Goal: Task Accomplishment & Management: Complete application form

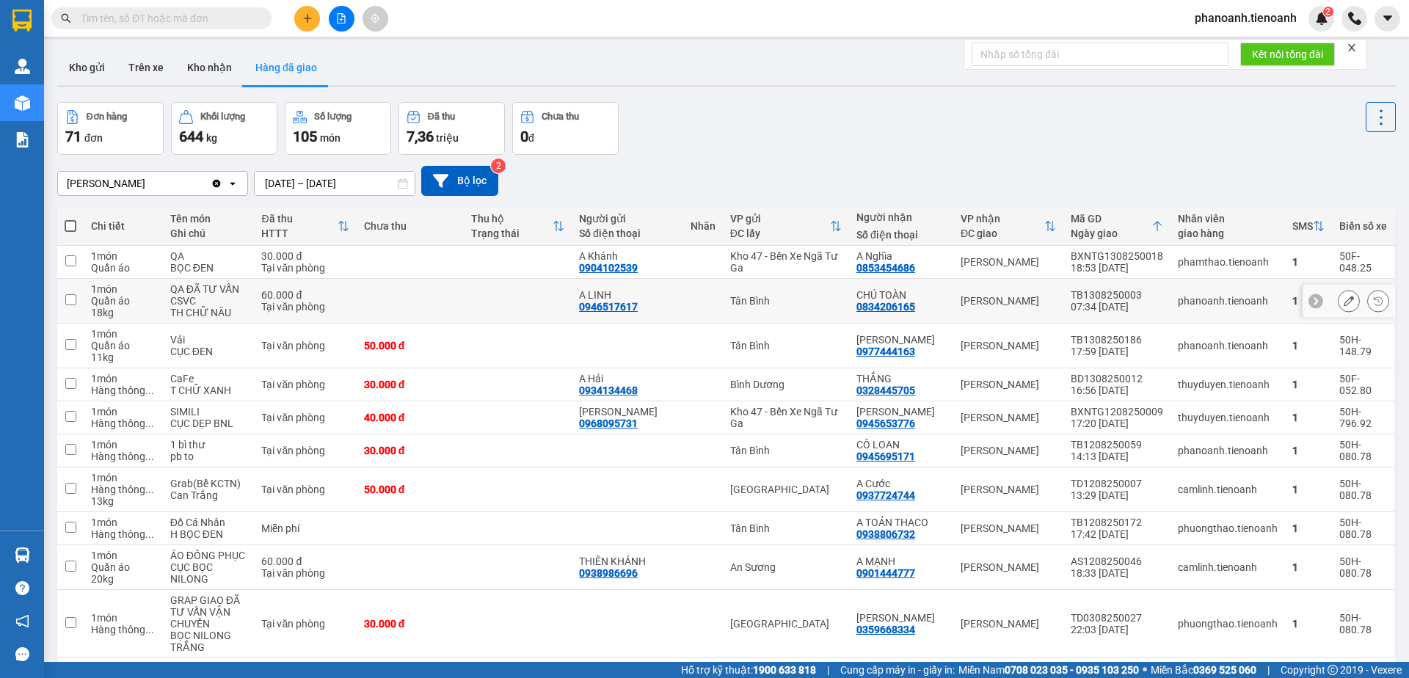
click at [244, 50] on button "Hàng đã giao" at bounding box center [286, 67] width 85 height 35
click at [1255, 12] on span "phanoanh.tienoanh" at bounding box center [1245, 18] width 125 height 18
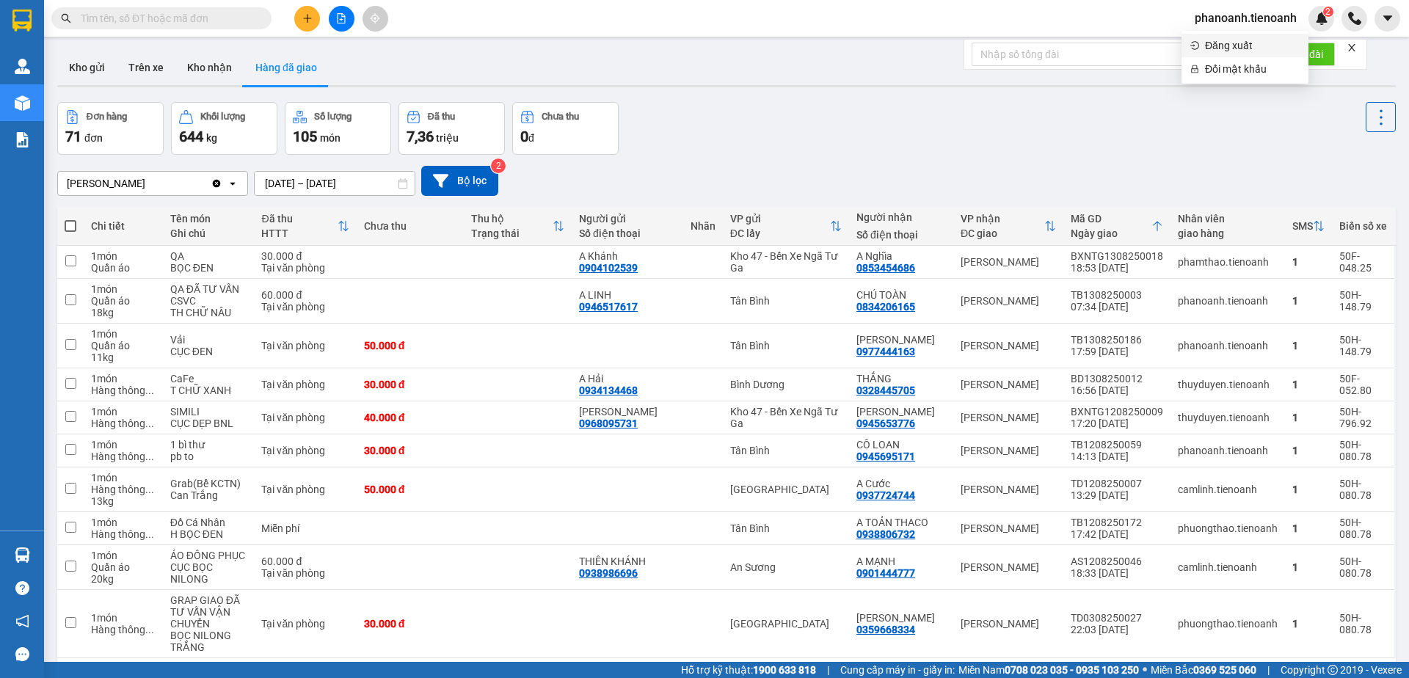
click at [1241, 41] on span "Đăng xuất" at bounding box center [1252, 45] width 95 height 16
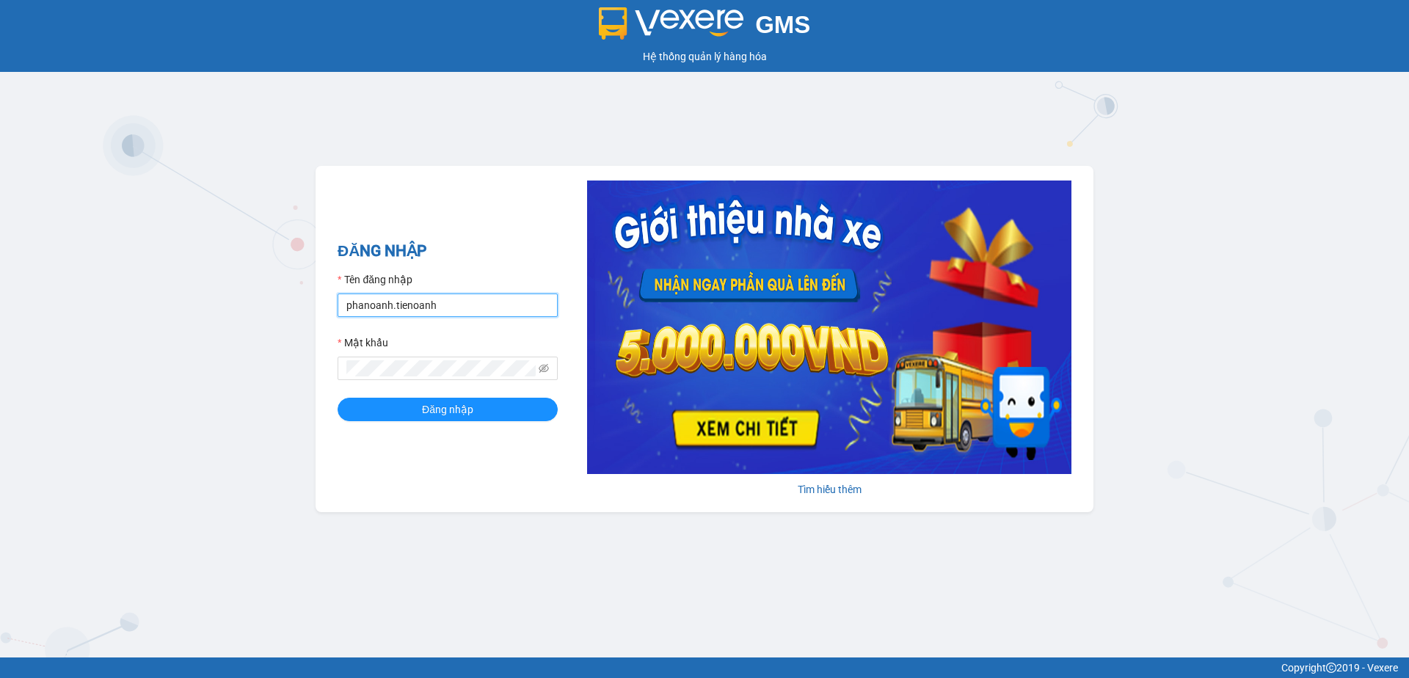
drag, startPoint x: 431, startPoint y: 309, endPoint x: 42, endPoint y: 369, distance: 393.5
click at [42, 369] on div "GMS Hệ thống quản lý hàng hóa ĐĂNG NHẬP Tên đăng nhập phanoanh.tienoanh Mật khẩ…" at bounding box center [704, 328] width 1409 height 657
type input "PHAh"
drag, startPoint x: 406, startPoint y: 311, endPoint x: 337, endPoint y: 320, distance: 69.5
click at [337, 320] on form "Tên đăng nhập PHAh Mật khẩu Đăng nhập" at bounding box center [447, 346] width 220 height 150
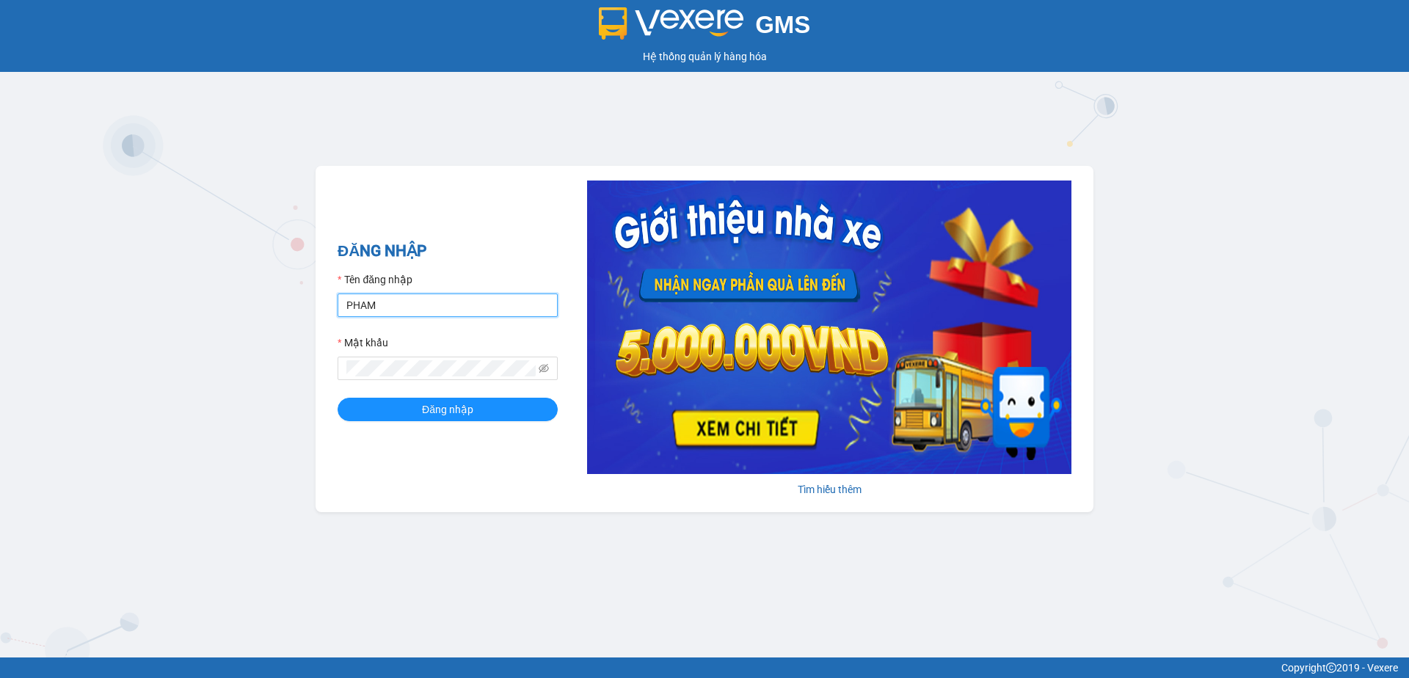
type input "phamthao.tienoanh"
click at [428, 406] on span "Đăng nhập" at bounding box center [447, 409] width 51 height 16
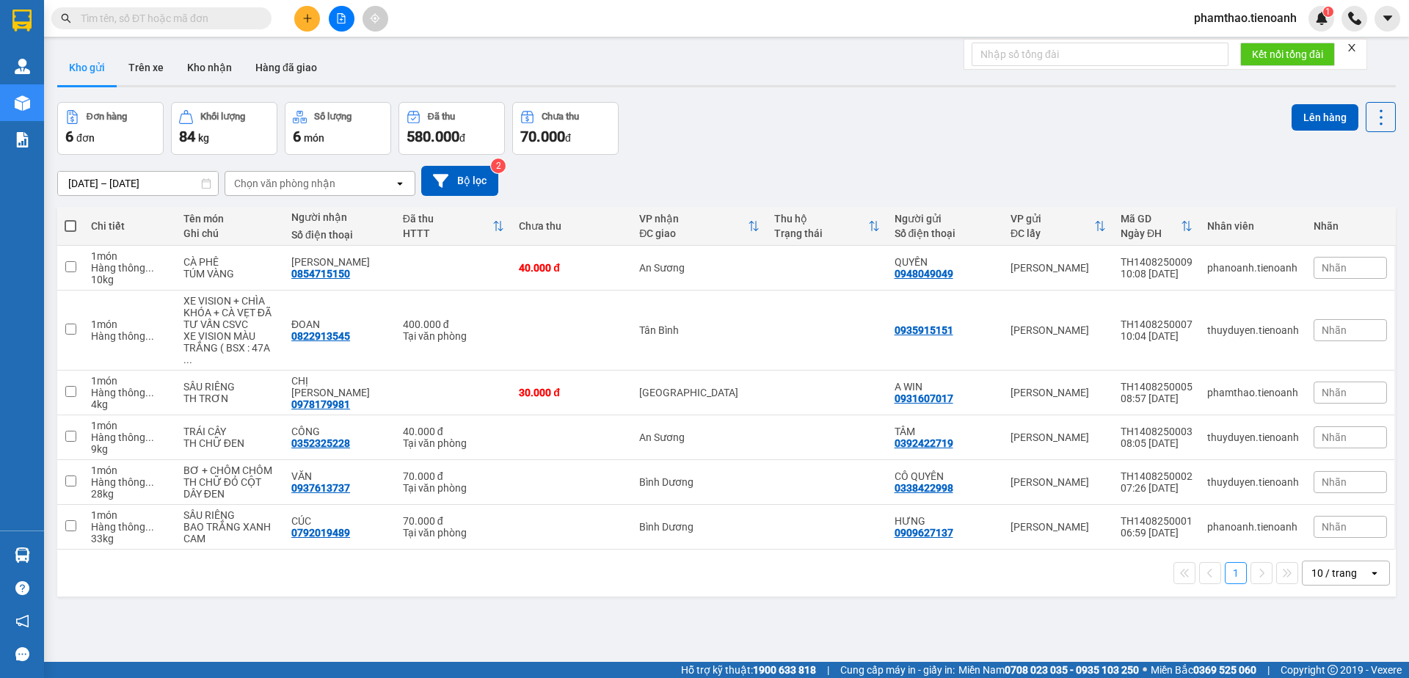
click at [304, 11] on button at bounding box center [307, 19] width 26 height 26
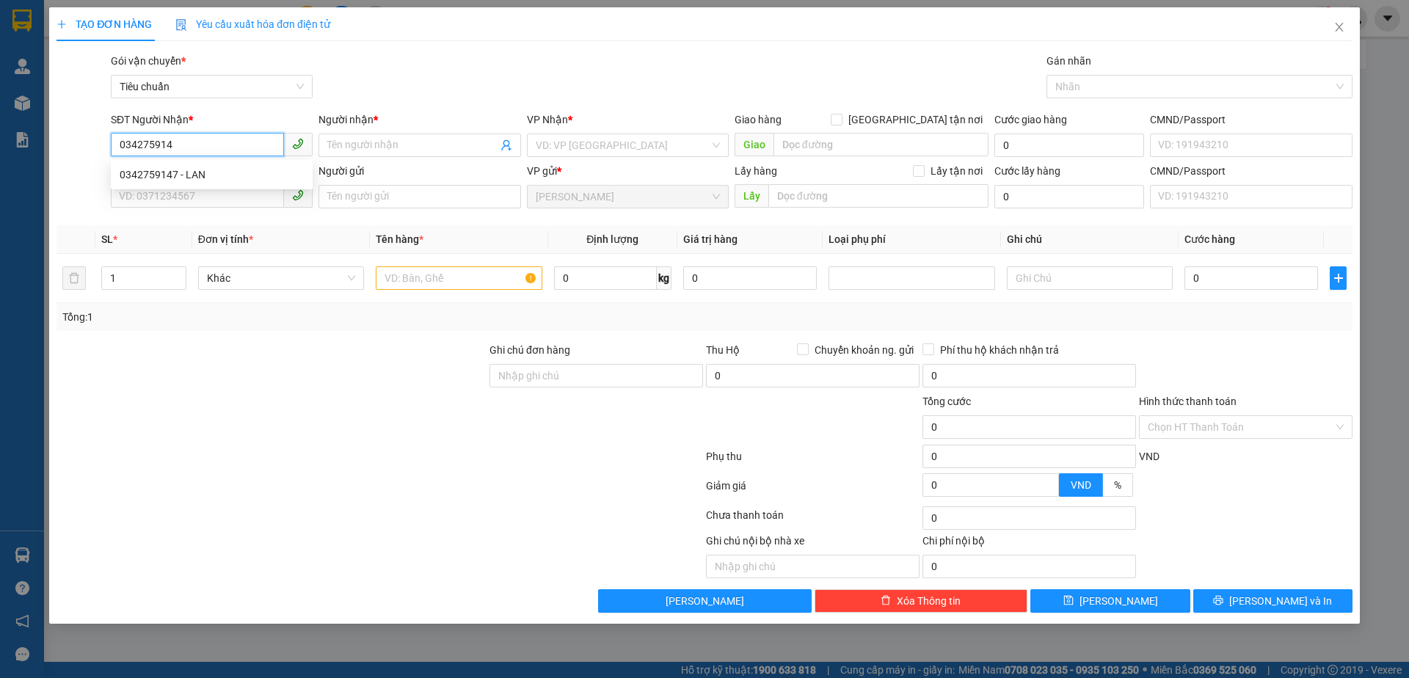
type input "0342759147"
click at [205, 171] on div "0342759147 - LAN" at bounding box center [212, 175] width 184 height 16
type input "LAN"
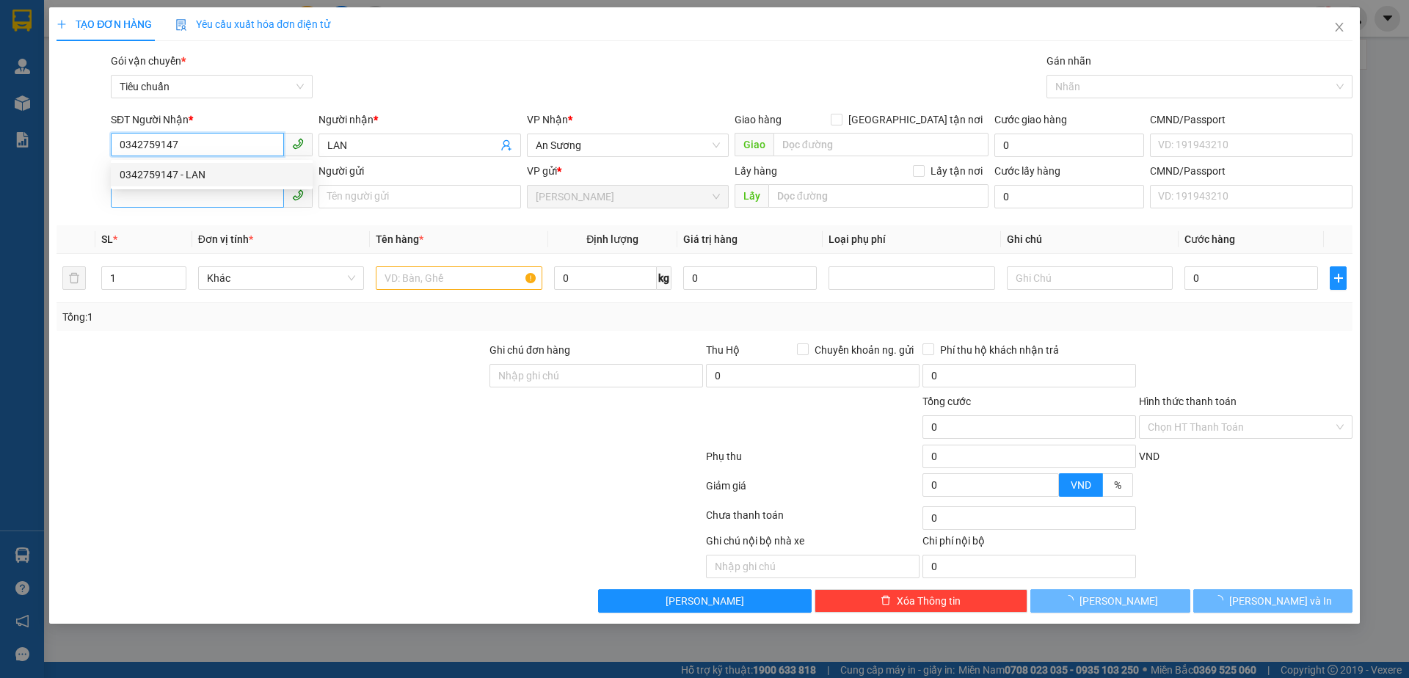
type input "0342759147"
type input "80.000"
click at [191, 195] on input "SĐT Người Gửi" at bounding box center [197, 195] width 173 height 23
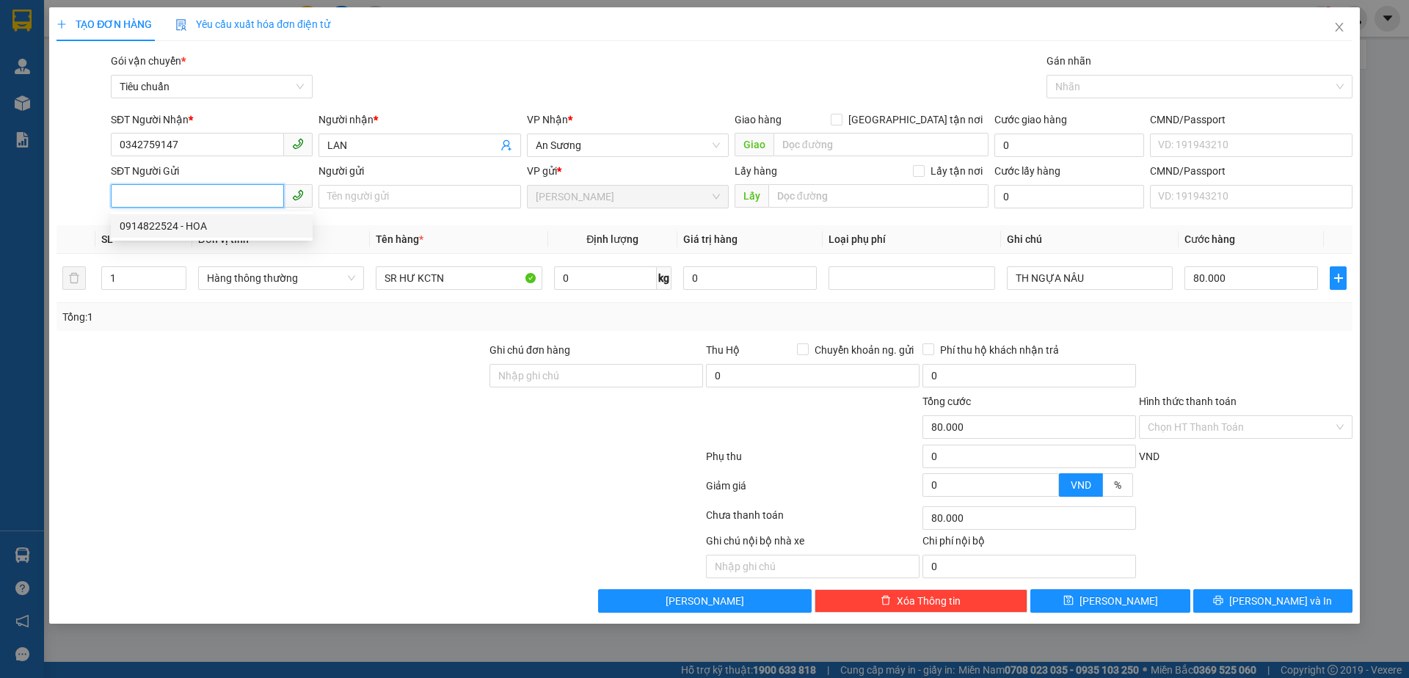
click at [180, 222] on div "0914822524 - HOA" at bounding box center [212, 226] width 184 height 16
type input "0914822524"
type input "HOA"
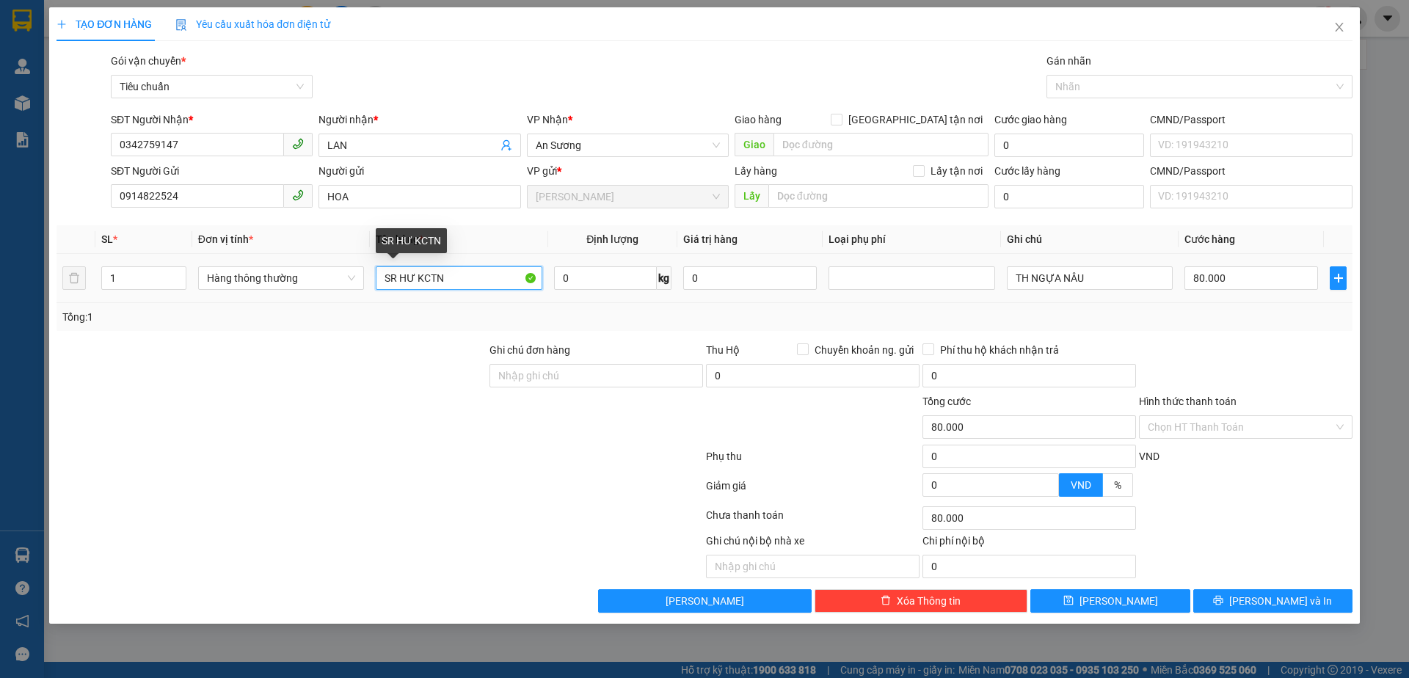
click at [487, 282] on input "SR HƯ KCTN" at bounding box center [459, 277] width 166 height 23
click at [597, 284] on input "0" at bounding box center [605, 277] width 103 height 23
drag, startPoint x: 471, startPoint y: 288, endPoint x: 130, endPoint y: 289, distance: 341.1
click at [141, 293] on tr "1 Hàng thông thường SR HƯ KCTN 0 kg 0 TH NGỰA NÂU 80.000" at bounding box center [704, 278] width 1296 height 49
type input "0"
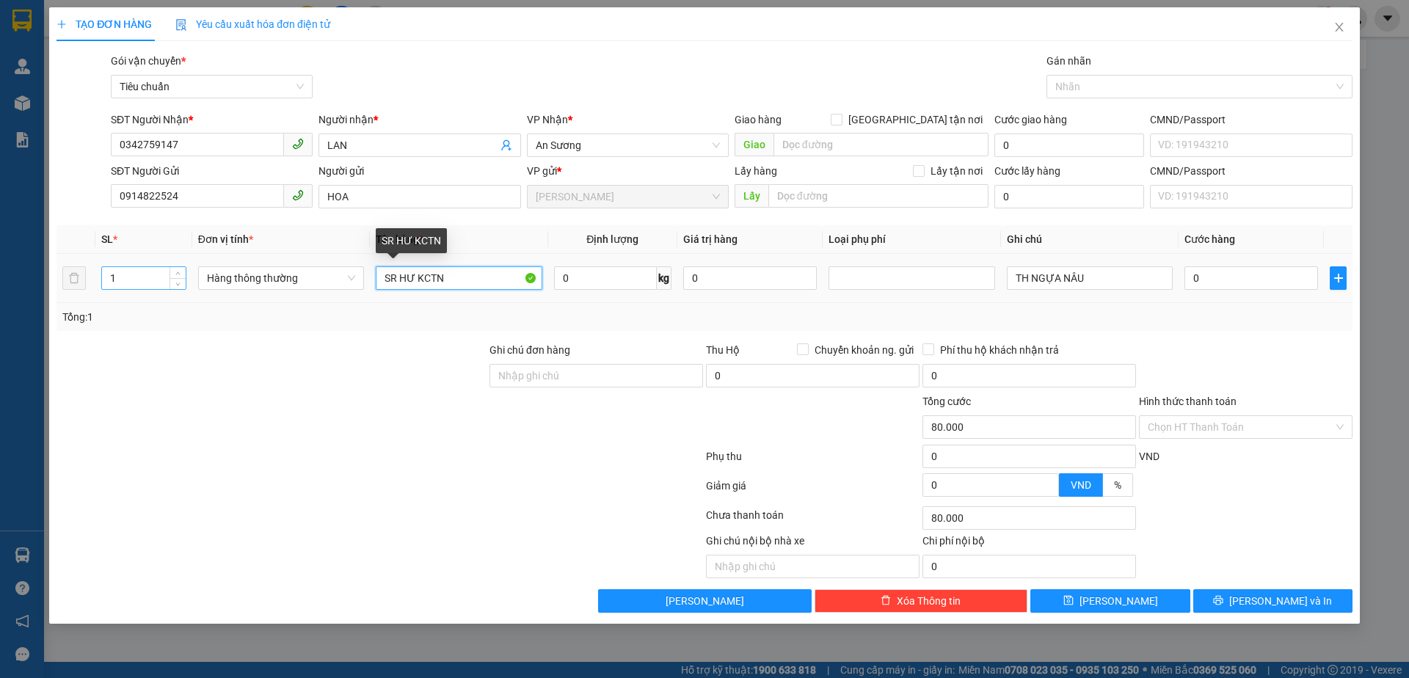
type input "0"
type input "SẦU RIÊNG"
click at [588, 282] on input "0" at bounding box center [605, 277] width 103 height 23
type input "13"
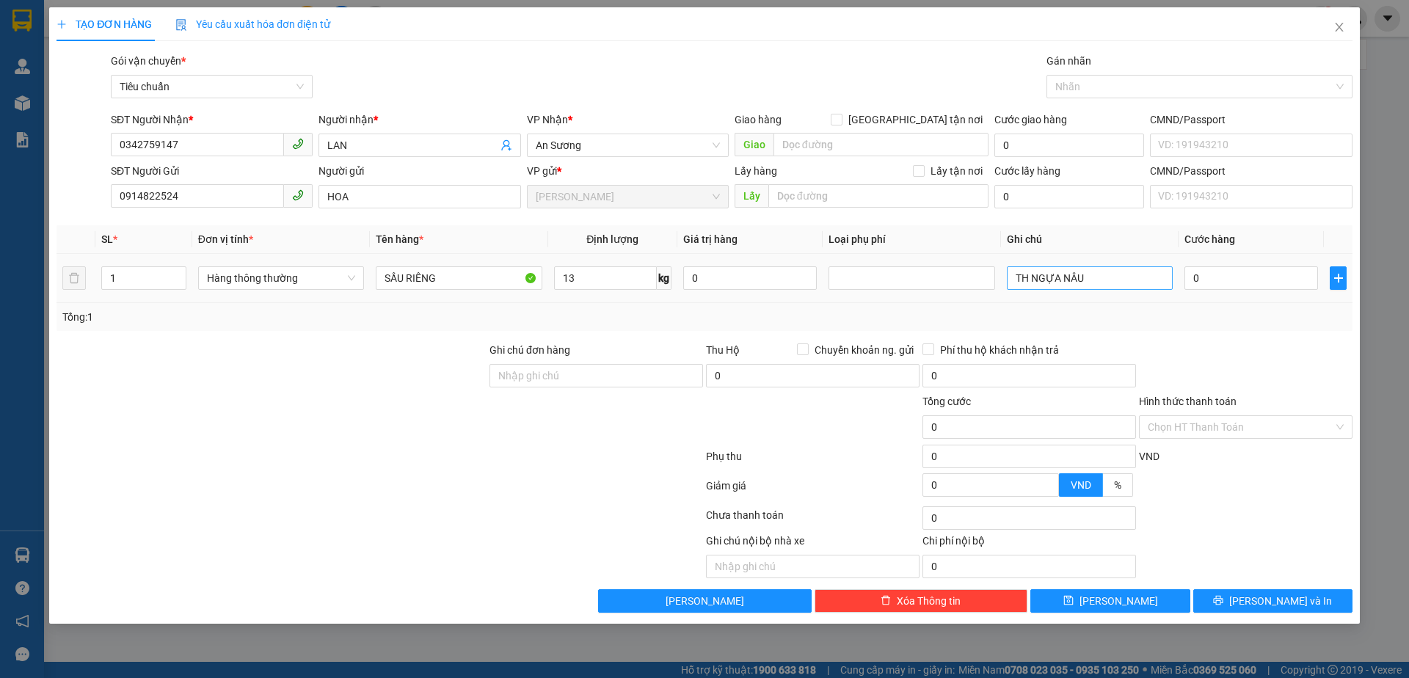
drag, startPoint x: 1157, startPoint y: 291, endPoint x: 1048, endPoint y: 284, distance: 109.5
click at [928, 294] on tr "1 Hàng thông thường SẦU RIÊNG 13 kg 0 TH NGỰA NÂU 0" at bounding box center [704, 278] width 1296 height 49
type input "50.000"
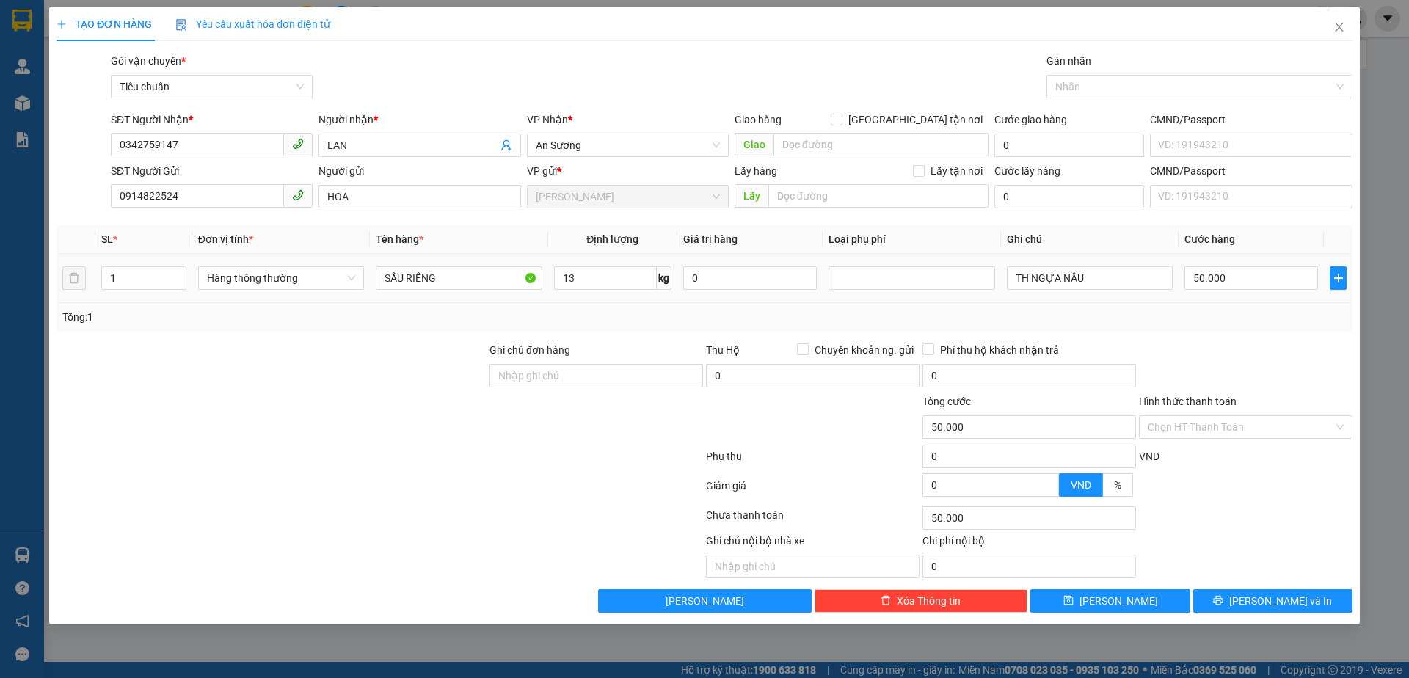
drag, startPoint x: 1158, startPoint y: 349, endPoint x: 1109, endPoint y: 290, distance: 77.6
click at [1158, 346] on div at bounding box center [1245, 367] width 216 height 51
drag, startPoint x: 1114, startPoint y: 278, endPoint x: 889, endPoint y: 295, distance: 225.9
click at [889, 295] on tr "1 Hàng thông thường SẦU RIÊNG 13 kg 0 TH NGỰA NÂU 50.000" at bounding box center [704, 278] width 1296 height 49
type input "TH CHỮ ĐEN"
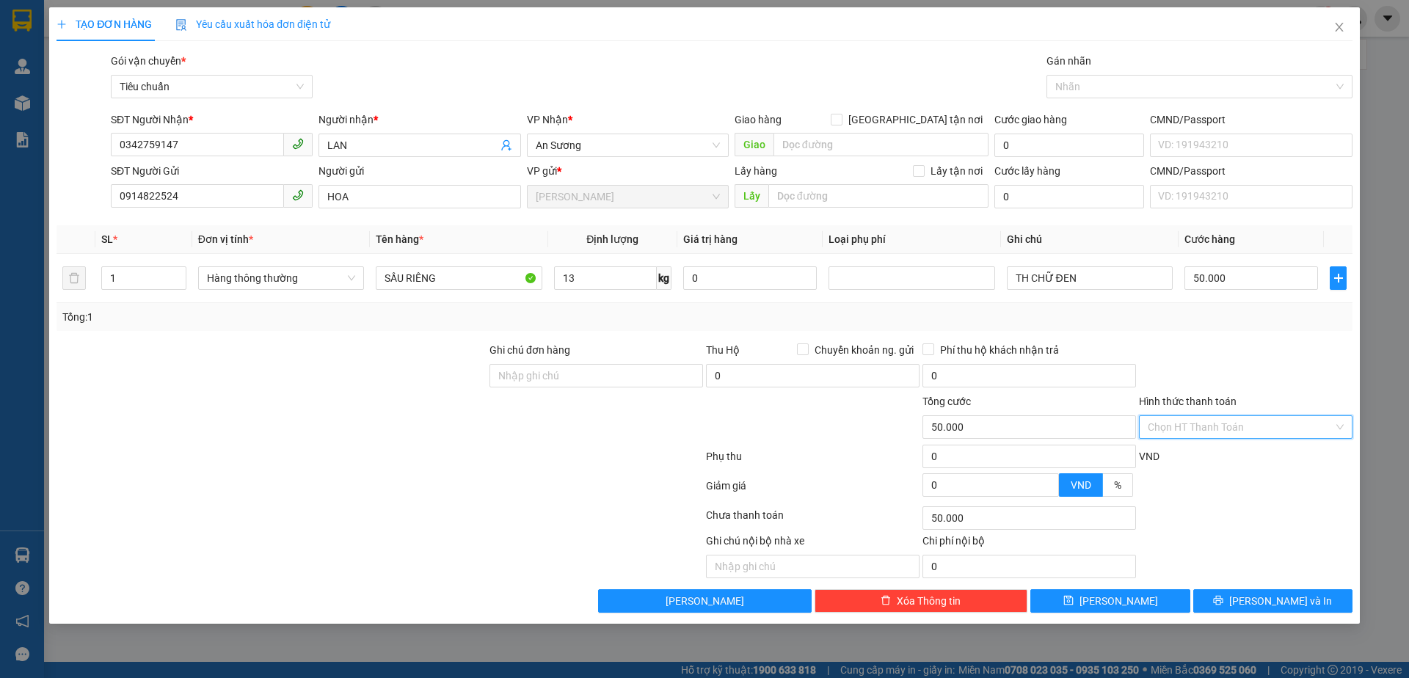
drag, startPoint x: 1200, startPoint y: 430, endPoint x: 1208, endPoint y: 447, distance: 18.7
click at [1198, 433] on input "Hình thức thanh toán" at bounding box center [1240, 427] width 186 height 22
click at [1207, 462] on div "Tại văn phòng" at bounding box center [1245, 456] width 196 height 16
type input "0"
click at [1260, 592] on button "[PERSON_NAME] và In" at bounding box center [1272, 600] width 159 height 23
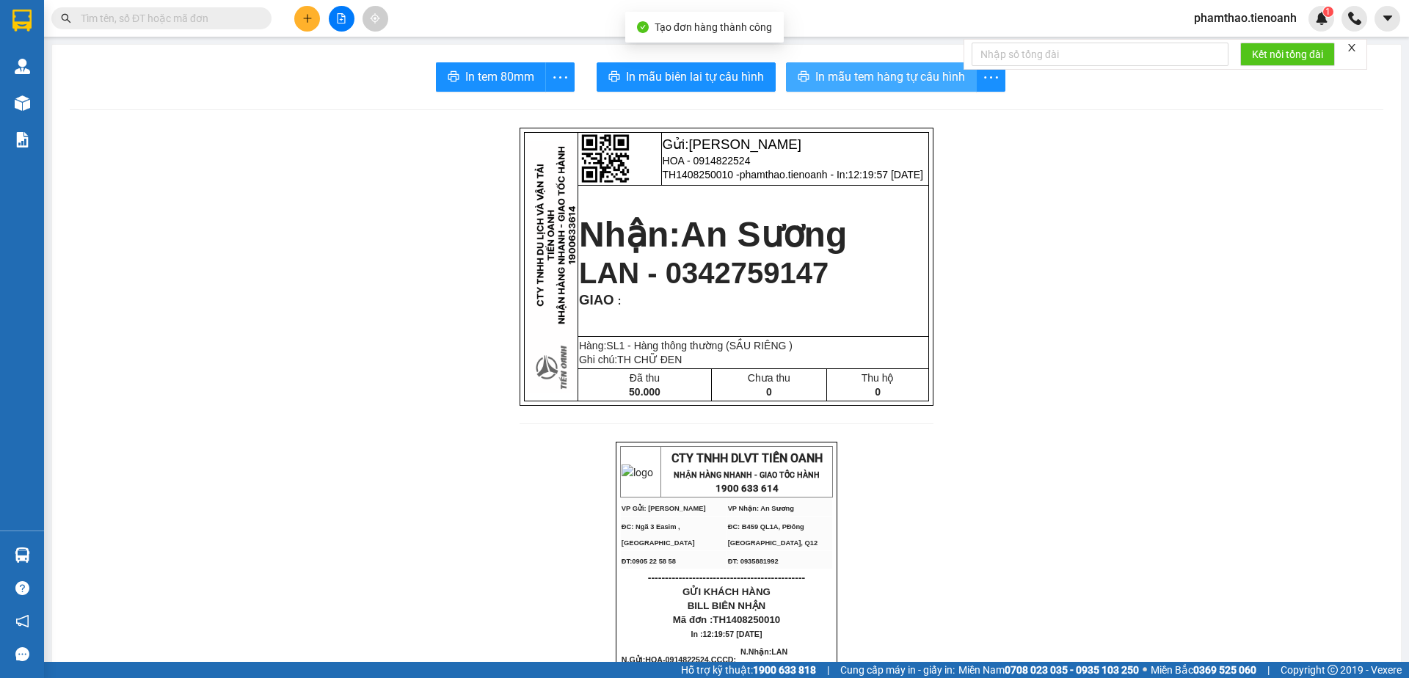
drag, startPoint x: 819, startPoint y: 73, endPoint x: 910, endPoint y: 124, distance: 104.8
click at [826, 79] on span "In mẫu tem hàng tự cấu hình" at bounding box center [890, 76] width 150 height 18
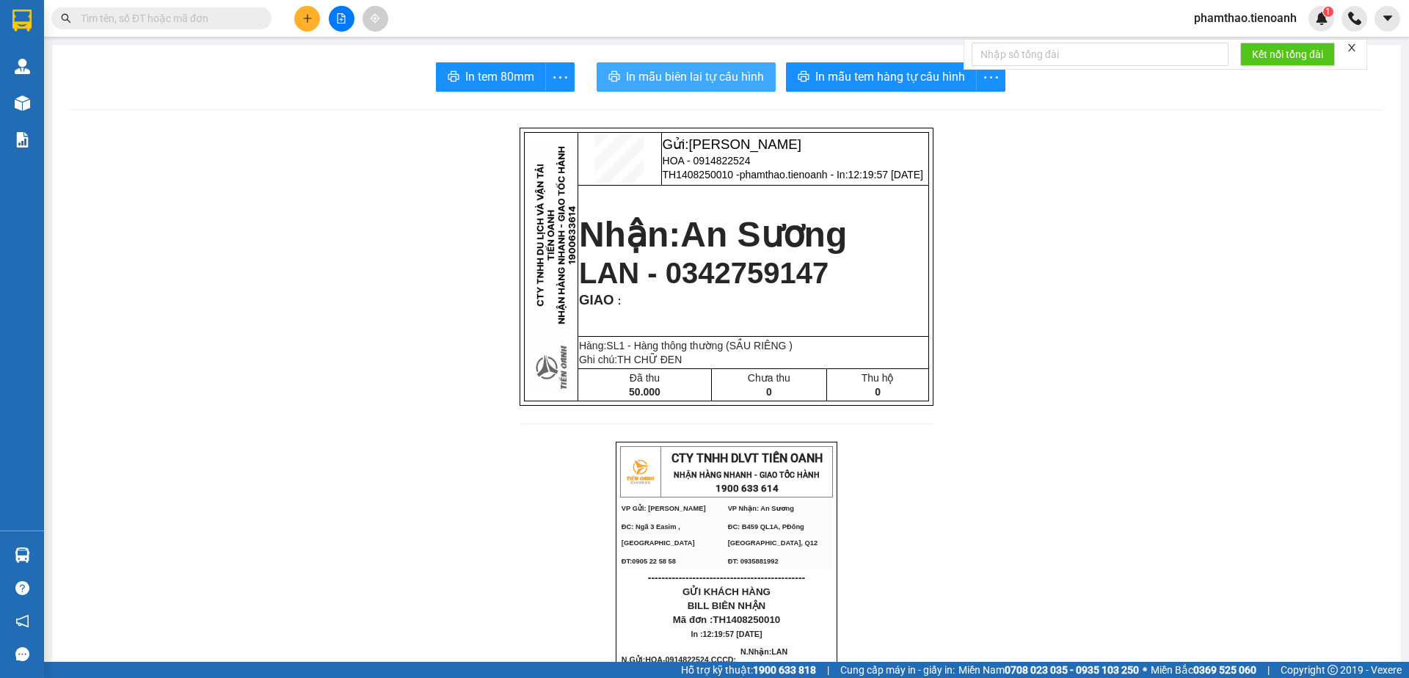
drag, startPoint x: 731, startPoint y: 76, endPoint x: 828, endPoint y: 29, distance: 106.6
click at [734, 74] on span "In mẫu biên lai tự cấu hình" at bounding box center [695, 76] width 138 height 18
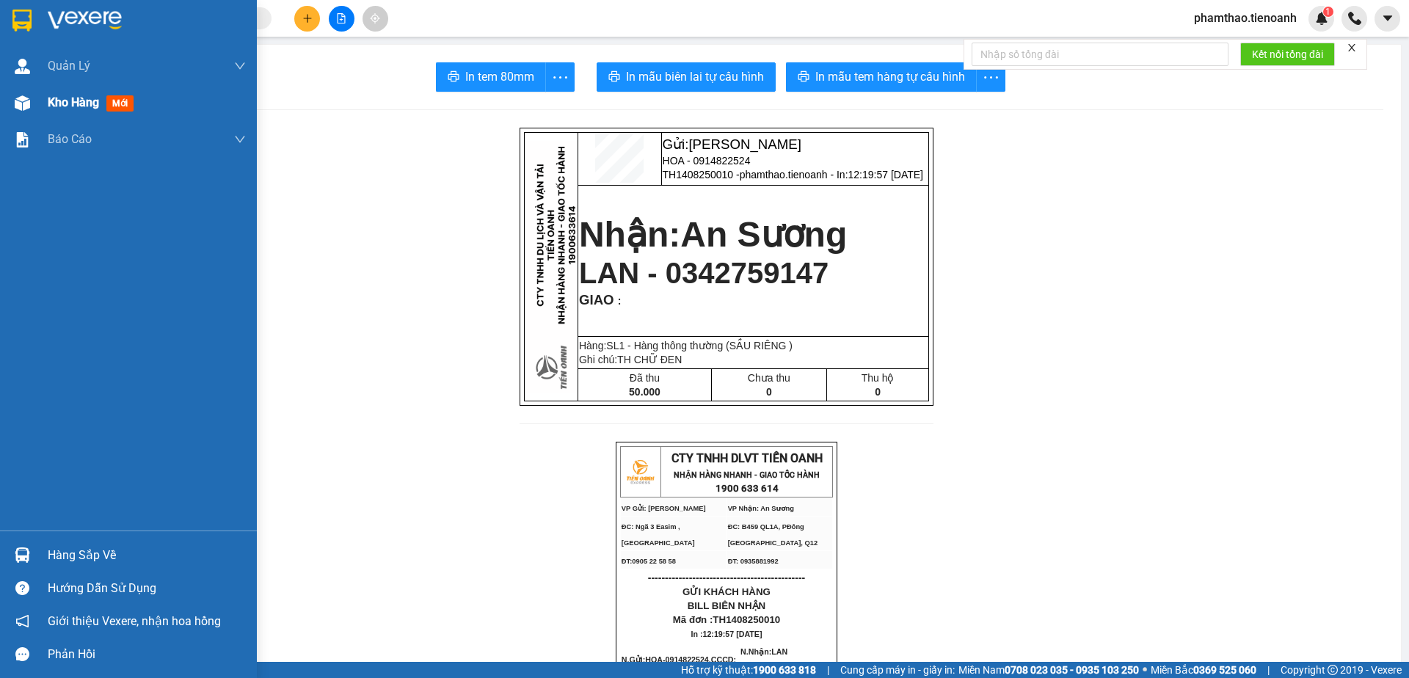
click at [67, 104] on span "Kho hàng" at bounding box center [73, 102] width 51 height 14
click at [68, 103] on span "Kho hàng" at bounding box center [73, 102] width 51 height 14
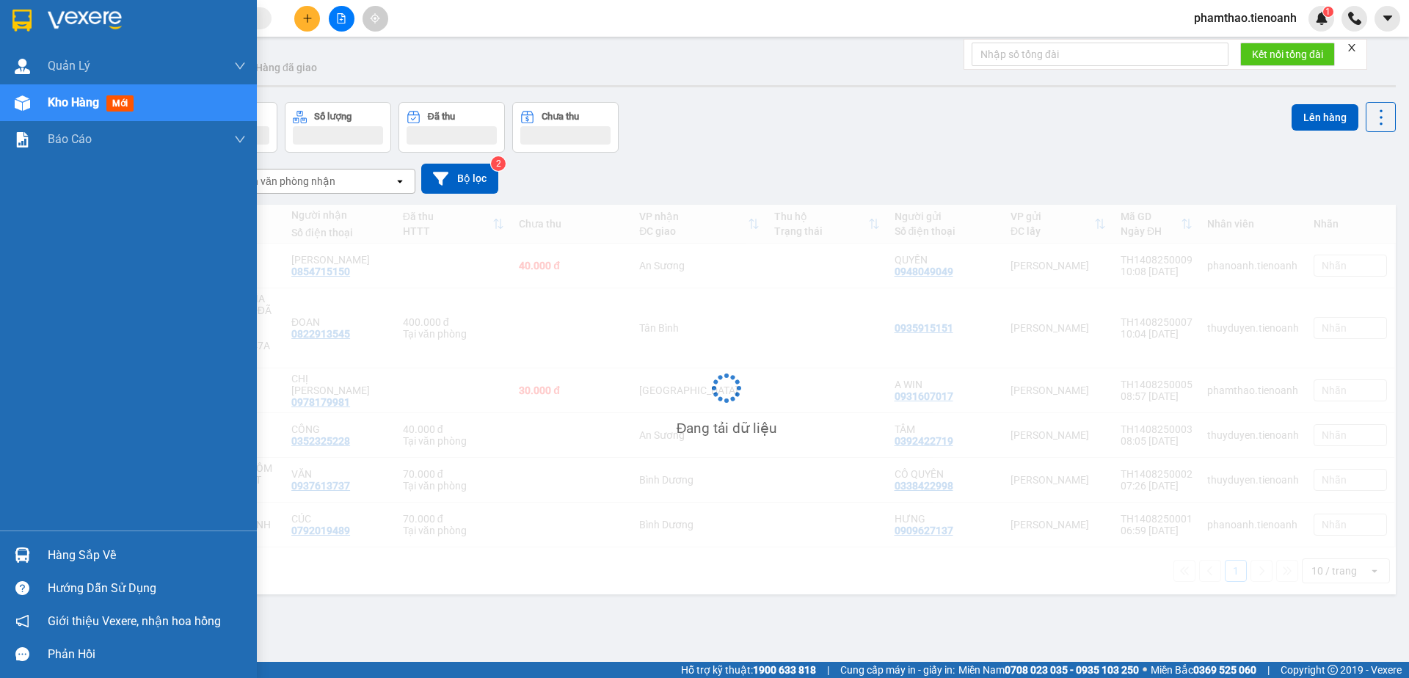
click at [62, 103] on span "Kho hàng" at bounding box center [73, 102] width 51 height 14
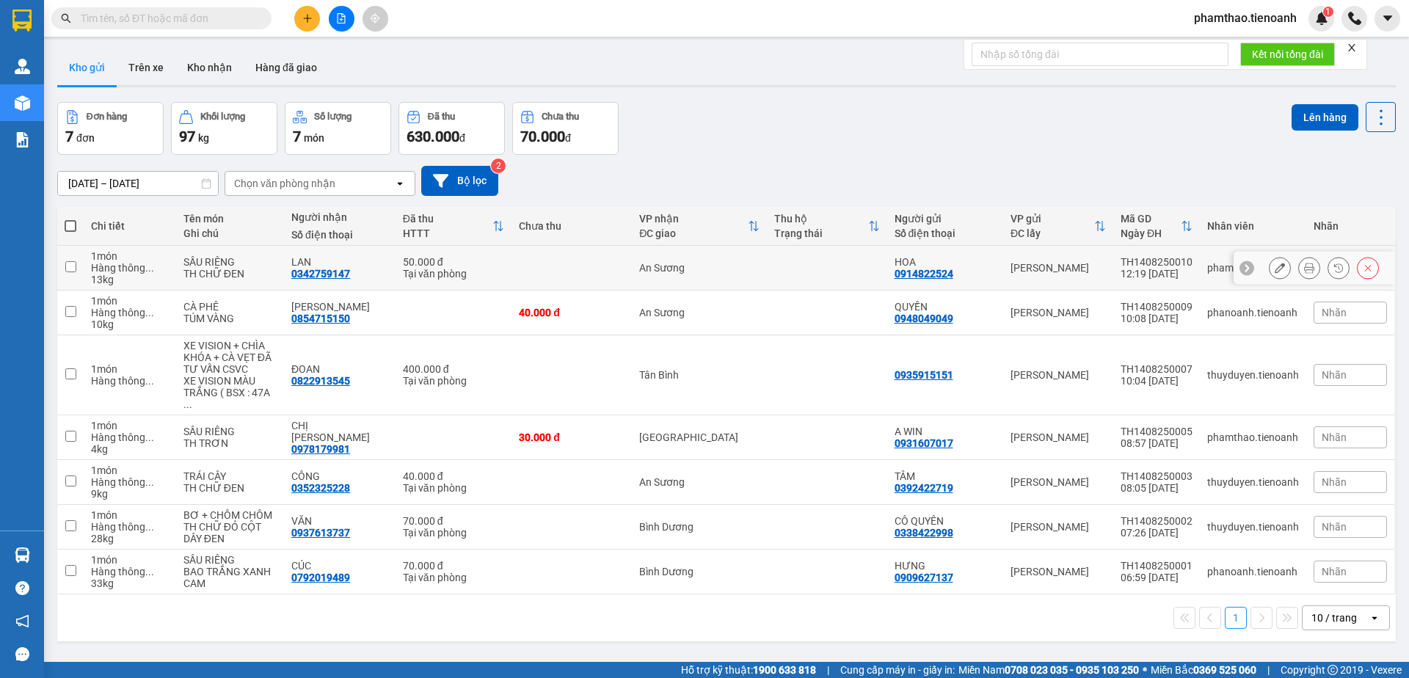
click at [1274, 271] on icon at bounding box center [1279, 268] width 10 height 10
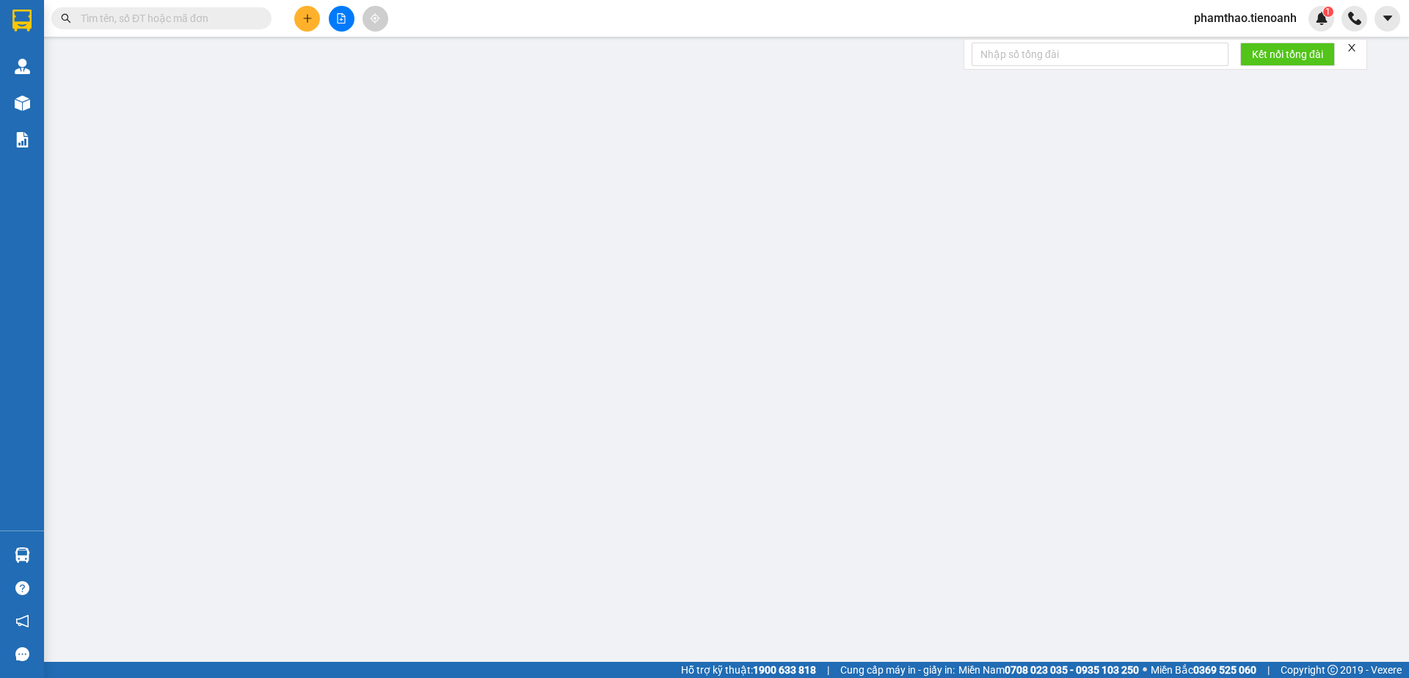
type input "0342759147"
type input "LAN"
type input "0914822524"
type input "HOA"
type input "50.000"
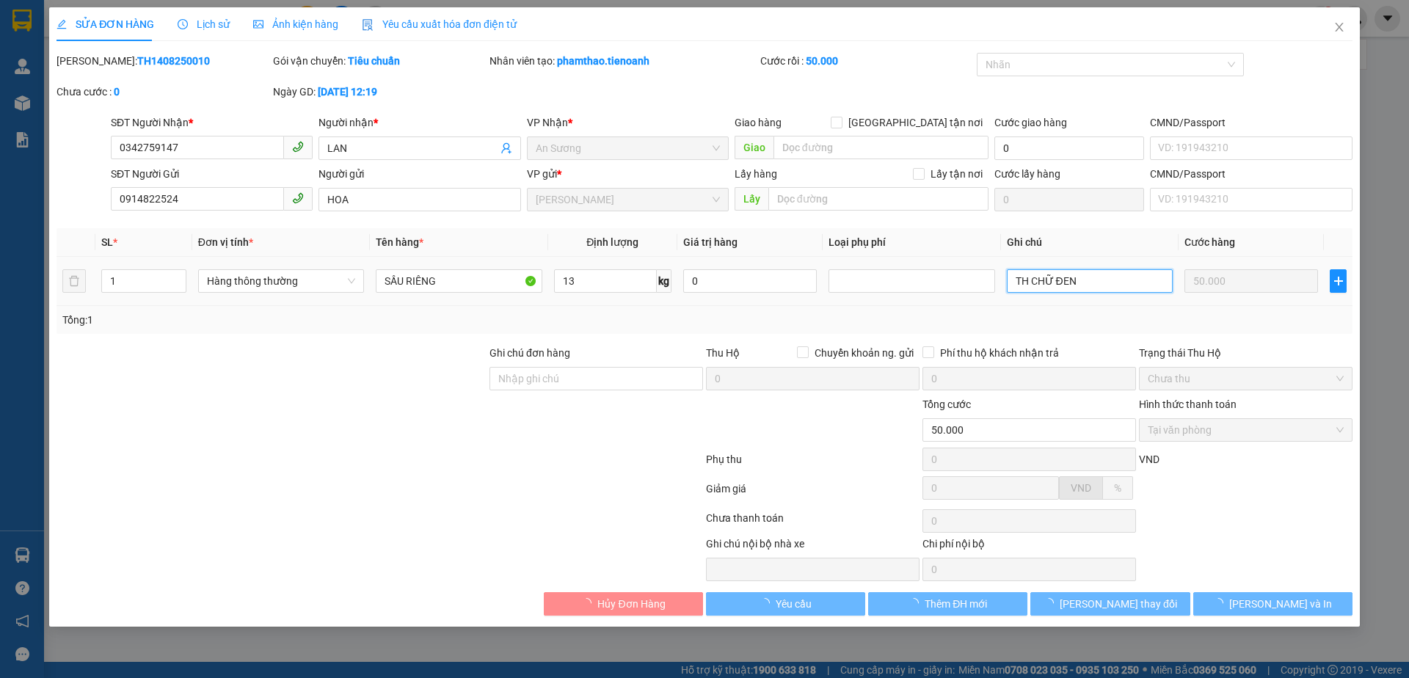
click at [1103, 277] on input "TH CHỮ ĐEN" at bounding box center [1090, 280] width 166 height 23
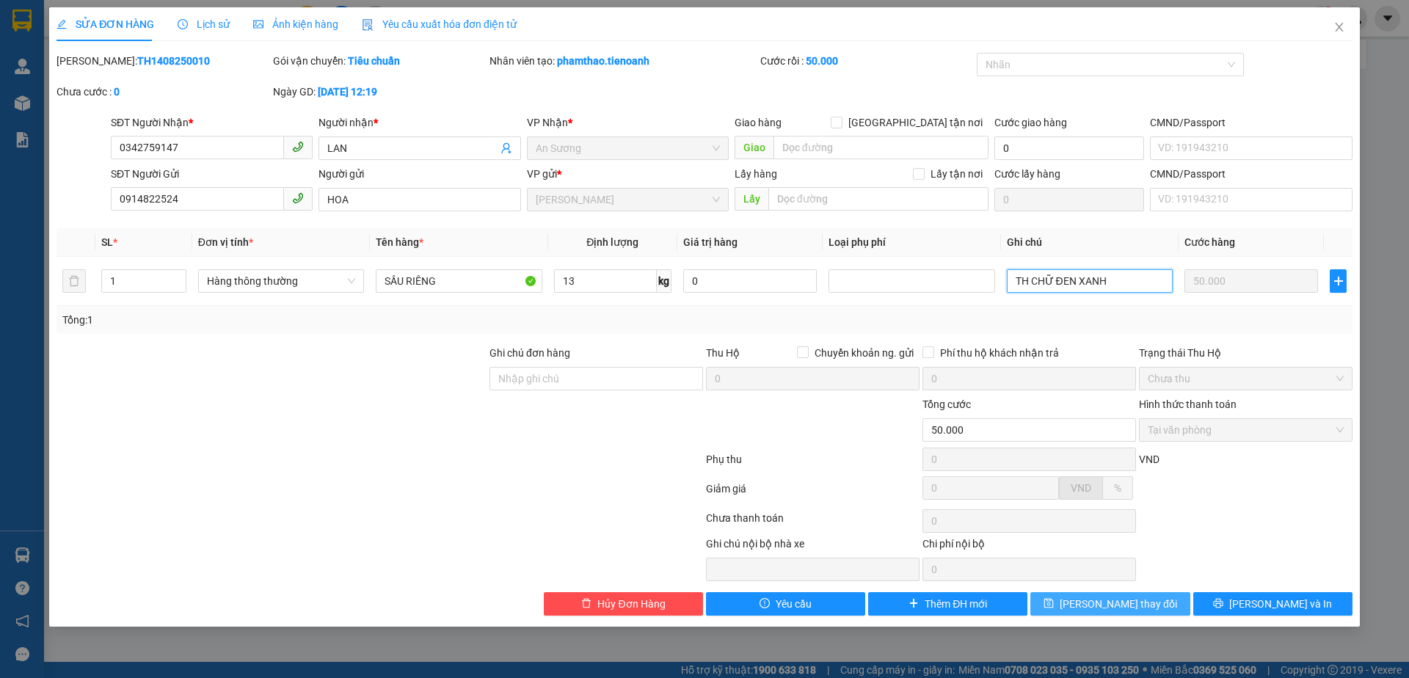
type input "TH CHỮ ĐEN XANH"
click at [1093, 602] on span "[PERSON_NAME] thay đổi" at bounding box center [1117, 604] width 117 height 16
